Goal: Transaction & Acquisition: Book appointment/travel/reservation

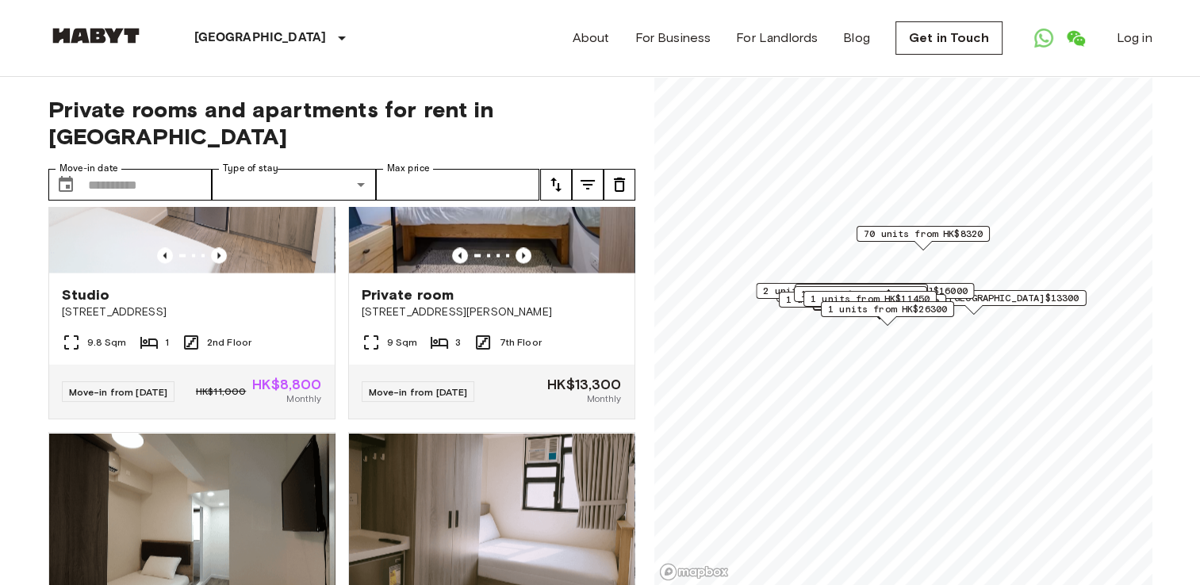
scroll to position [2943, 0]
click at [516, 263] on icon "Previous image" at bounding box center [524, 255] width 16 height 16
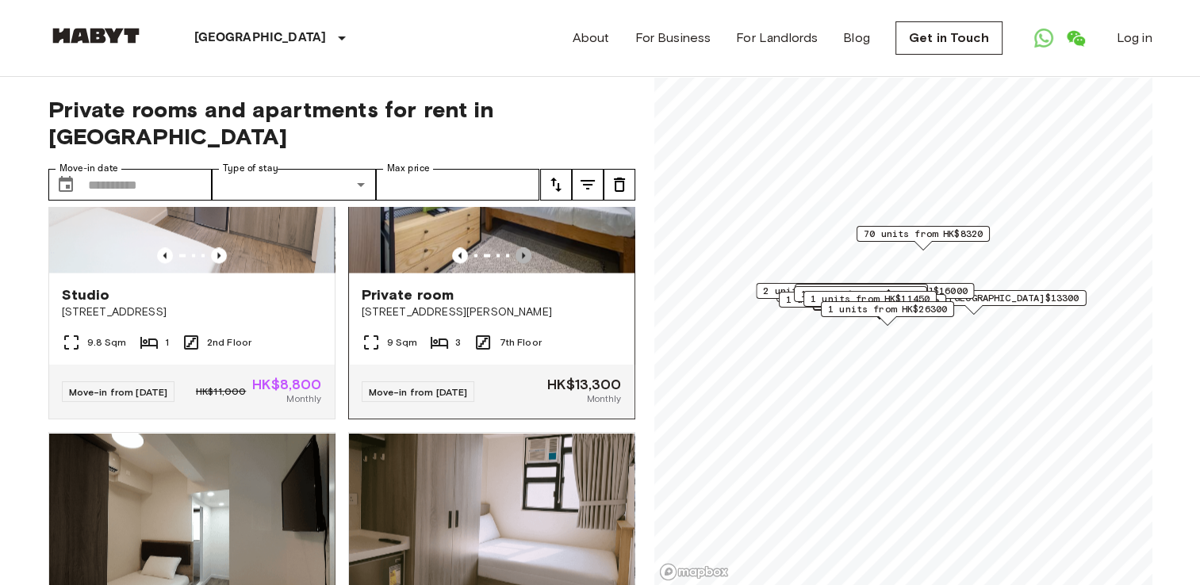
click at [516, 263] on icon "Previous image" at bounding box center [524, 255] width 16 height 16
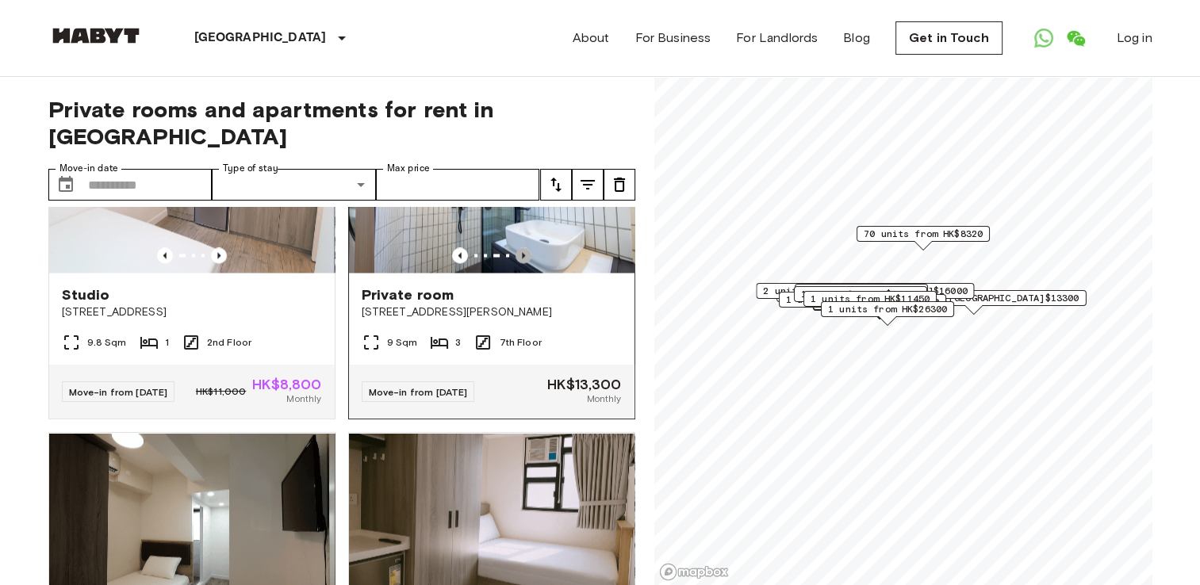
click at [516, 263] on icon "Previous image" at bounding box center [524, 255] width 16 height 16
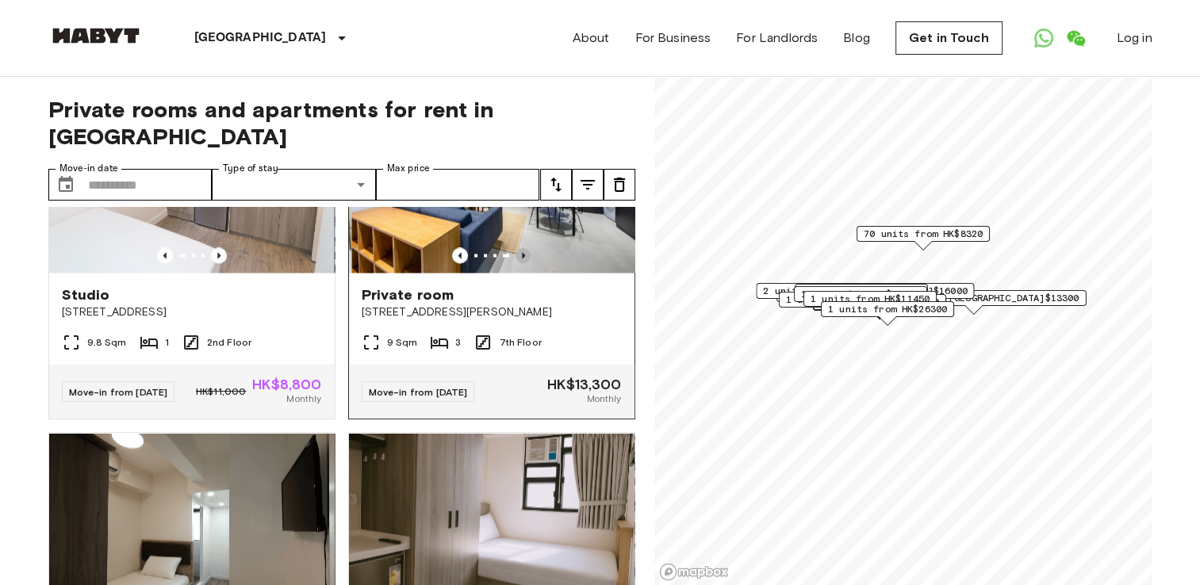
click at [516, 263] on icon "Previous image" at bounding box center [524, 255] width 16 height 16
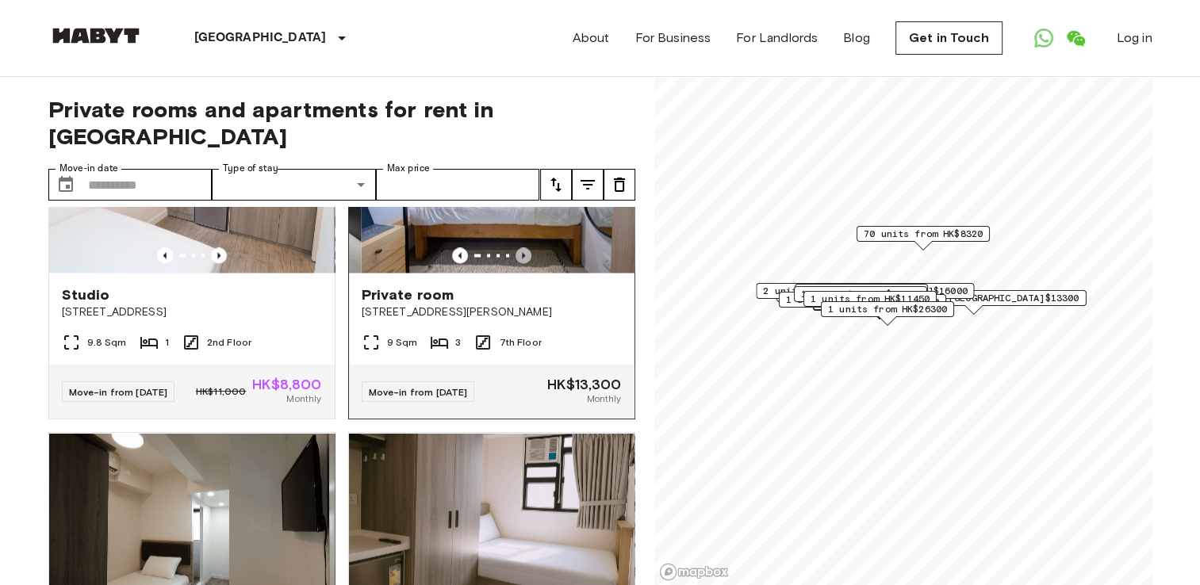
click at [516, 263] on icon "Previous image" at bounding box center [524, 255] width 16 height 16
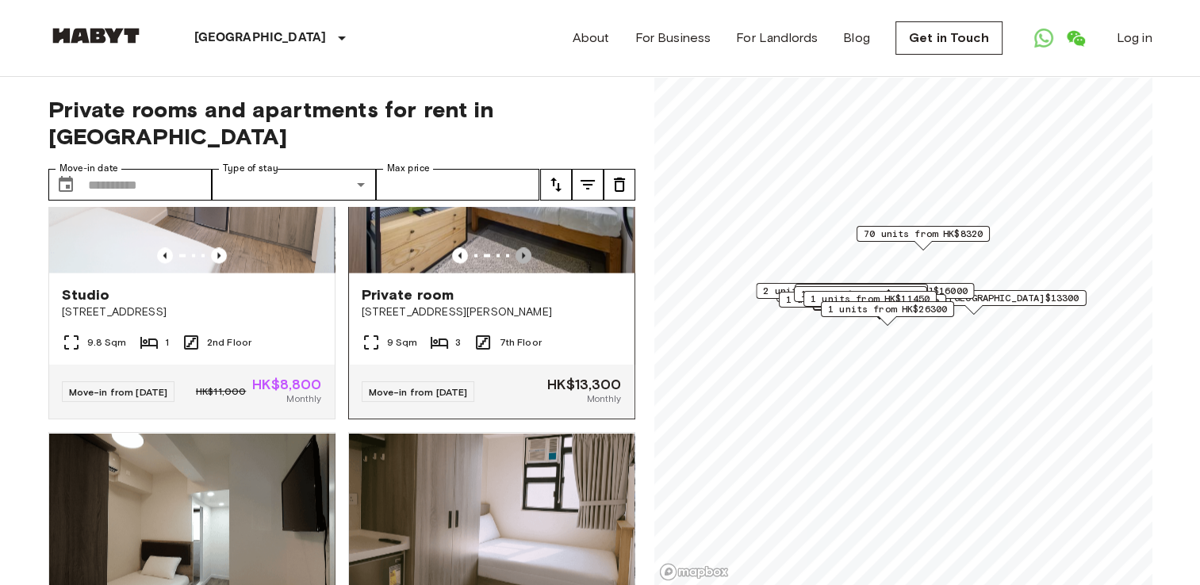
click at [516, 263] on icon "Previous image" at bounding box center [524, 255] width 16 height 16
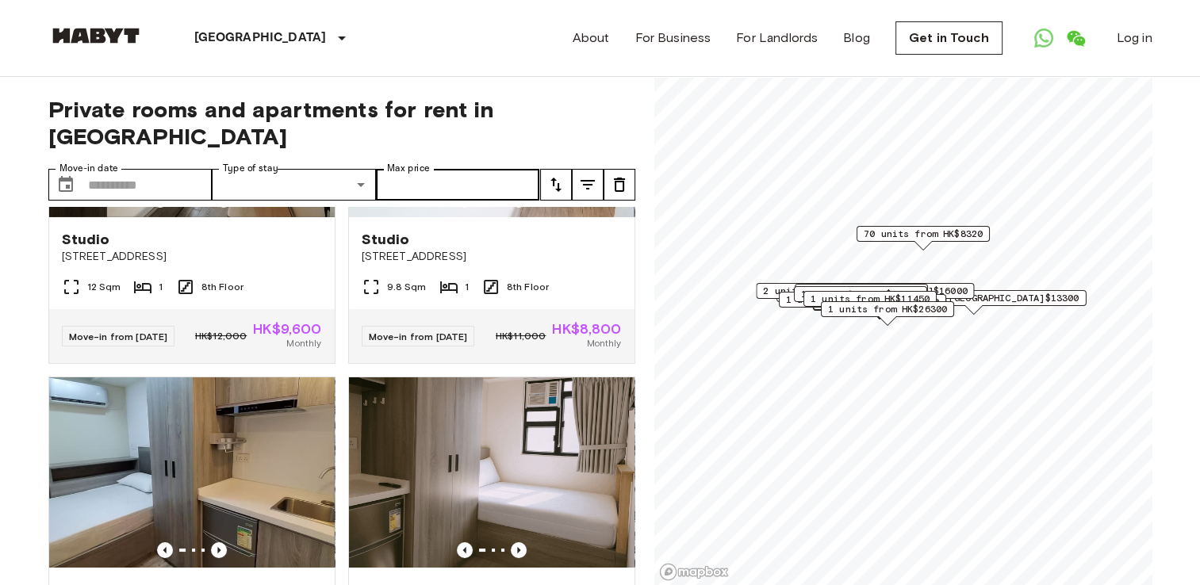
scroll to position [5804, 0]
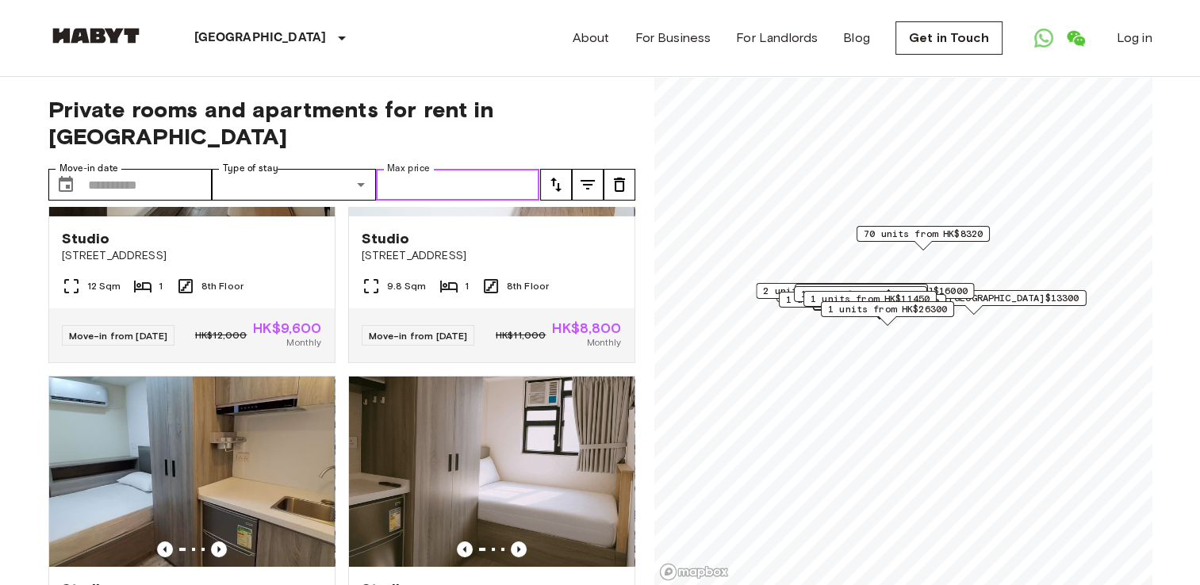
click at [444, 172] on input "Max price" at bounding box center [458, 185] width 164 height 32
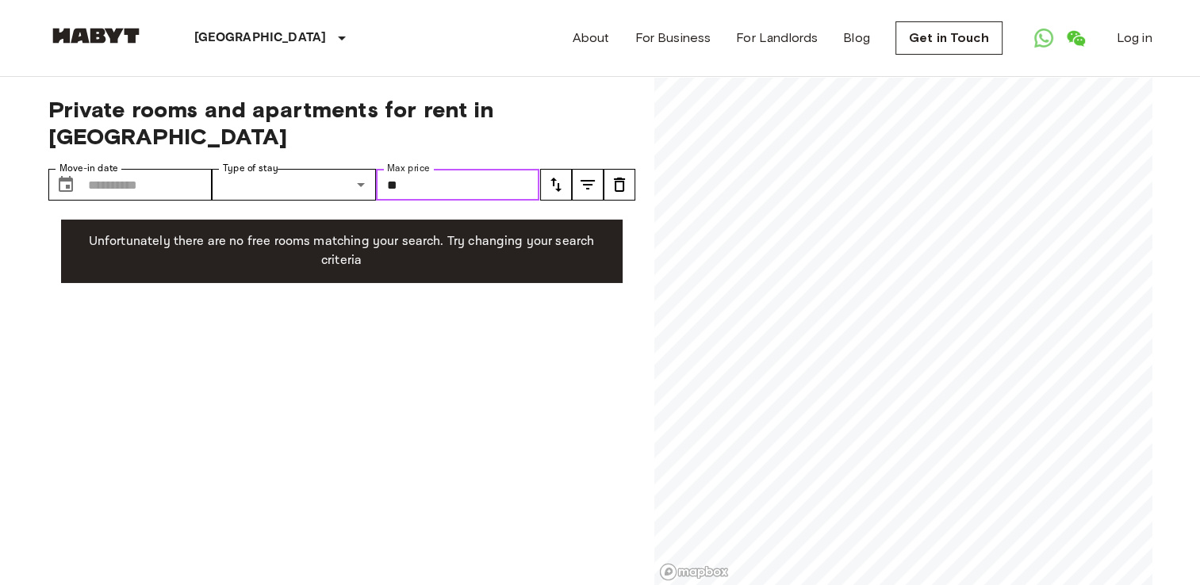
type input "*"
click at [549, 175] on icon "tune" at bounding box center [555, 184] width 19 height 19
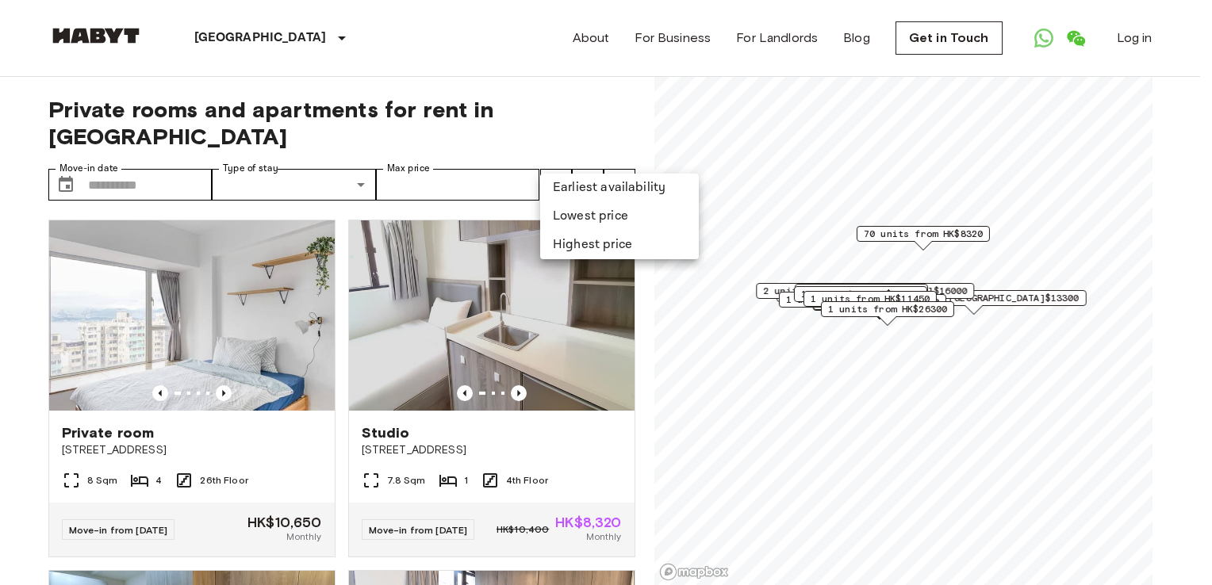
click at [568, 217] on li "Lowest price" at bounding box center [619, 216] width 159 height 29
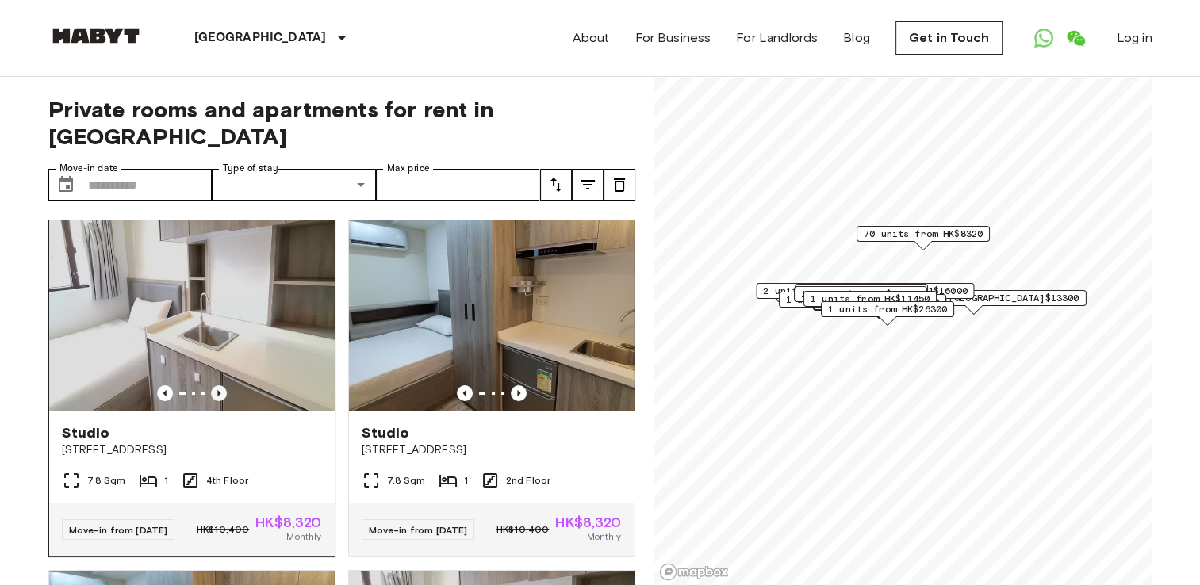
click at [217, 390] on icon "Previous image" at bounding box center [218, 393] width 3 height 6
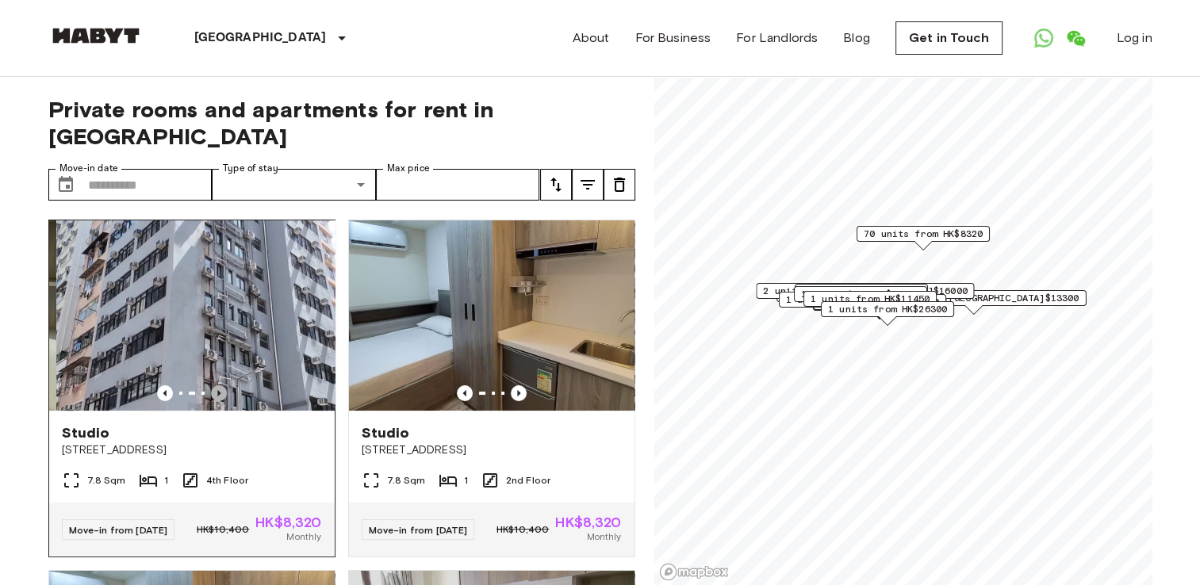
click at [217, 390] on icon "Previous image" at bounding box center [218, 393] width 3 height 6
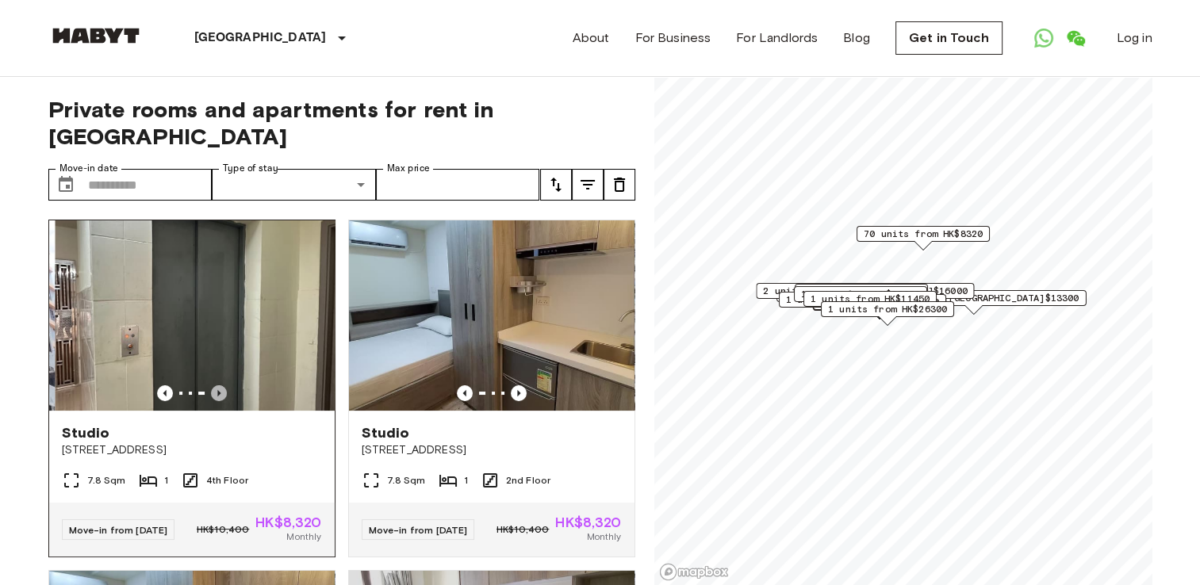
click at [217, 390] on icon "Previous image" at bounding box center [218, 393] width 3 height 6
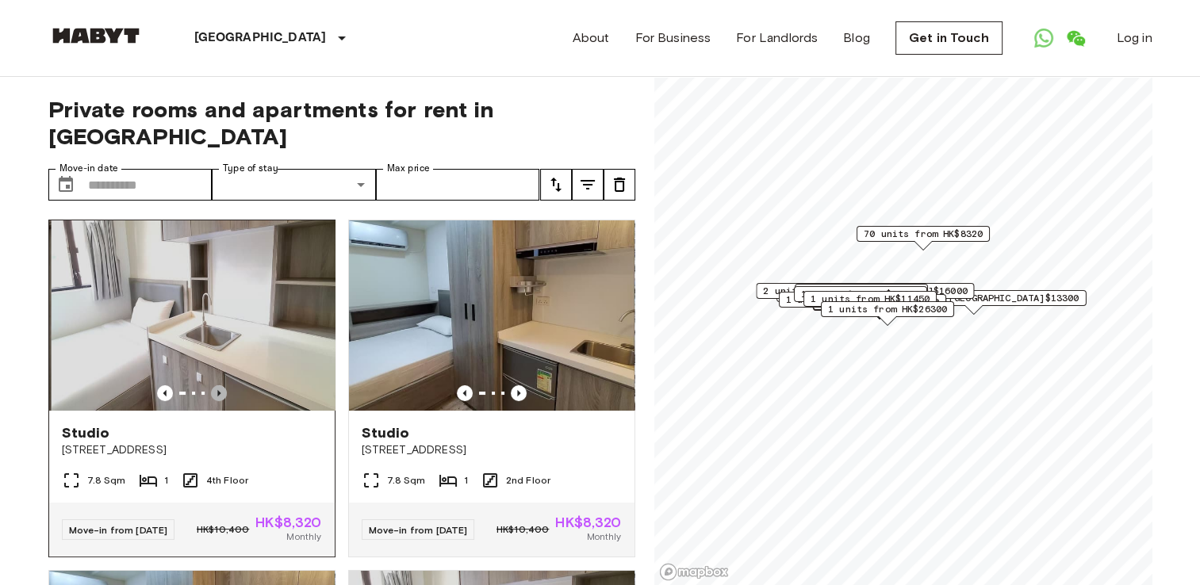
click at [217, 390] on icon "Previous image" at bounding box center [218, 393] width 3 height 6
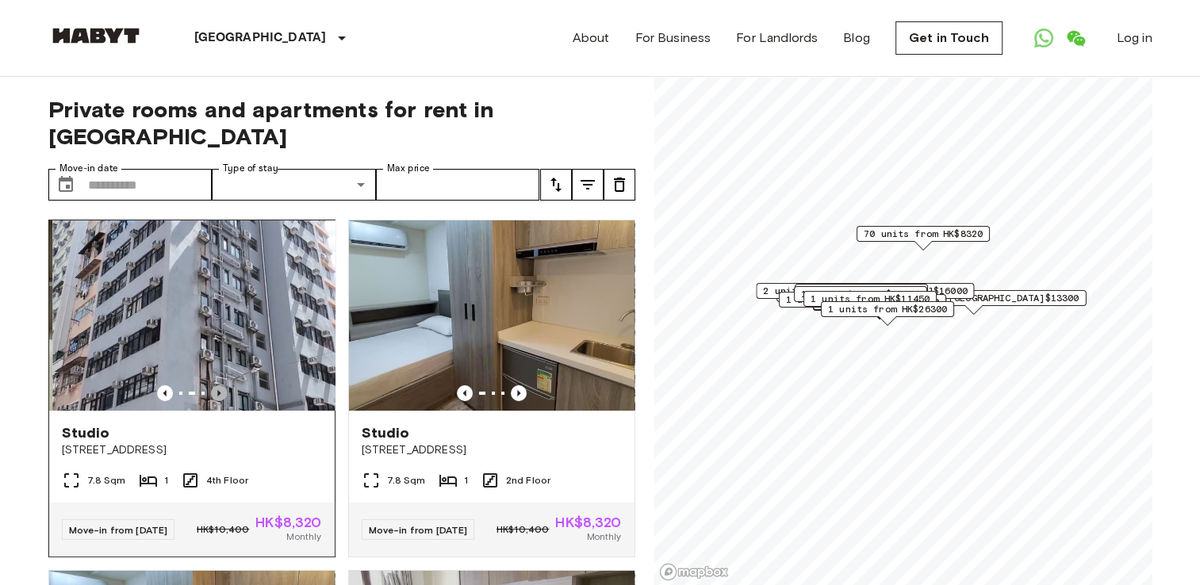
click at [217, 390] on icon "Previous image" at bounding box center [218, 393] width 3 height 6
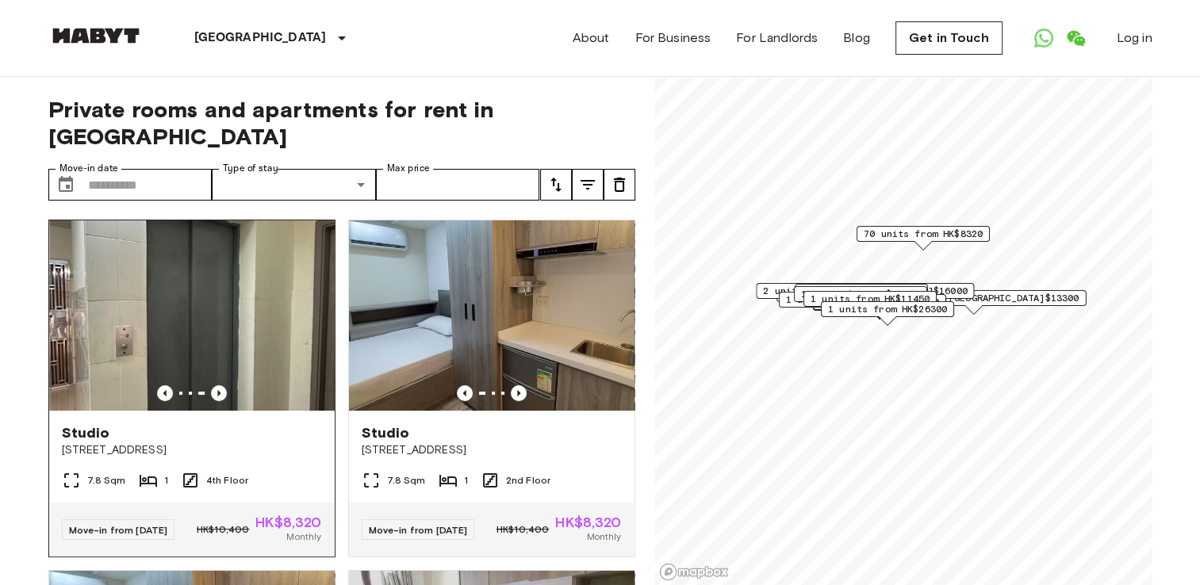
click at [239, 424] on div "Studio" at bounding box center [192, 433] width 260 height 19
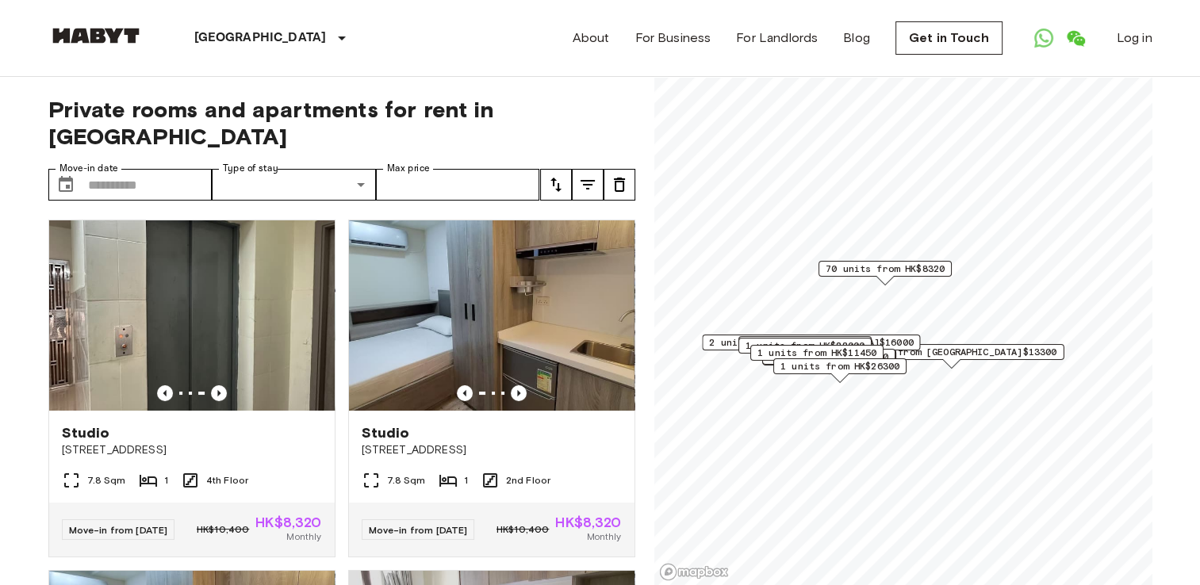
drag, startPoint x: 748, startPoint y: 250, endPoint x: 884, endPoint y: 352, distance: 170.5
click at [883, 352] on div "1 units from HK$11450" at bounding box center [816, 353] width 133 height 16
